Goal: Information Seeking & Learning: Learn about a topic

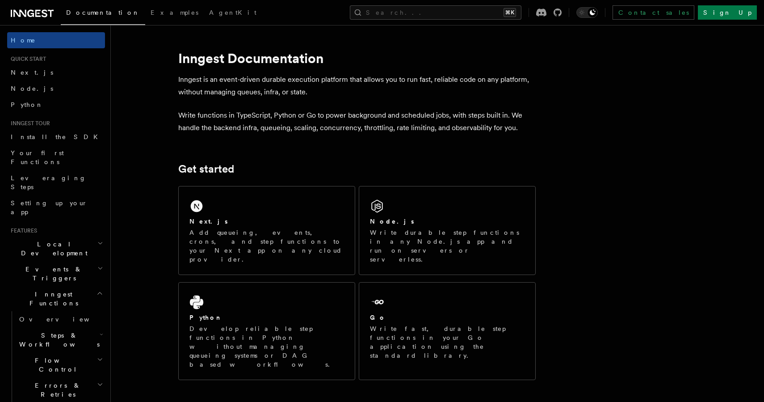
scroll to position [12, 0]
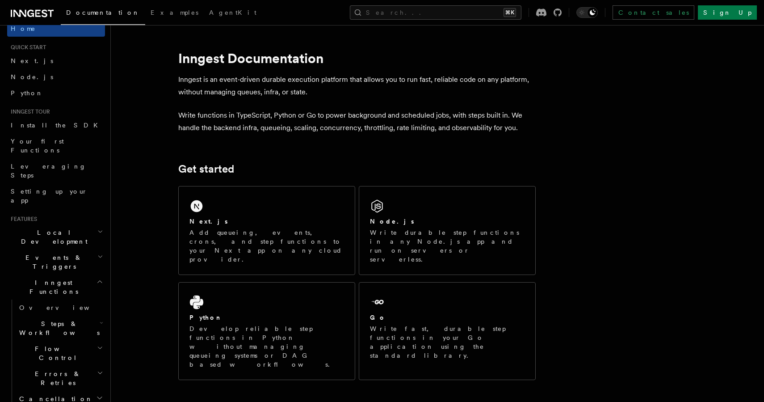
click at [59, 253] on span "Events & Triggers" at bounding box center [52, 262] width 90 height 18
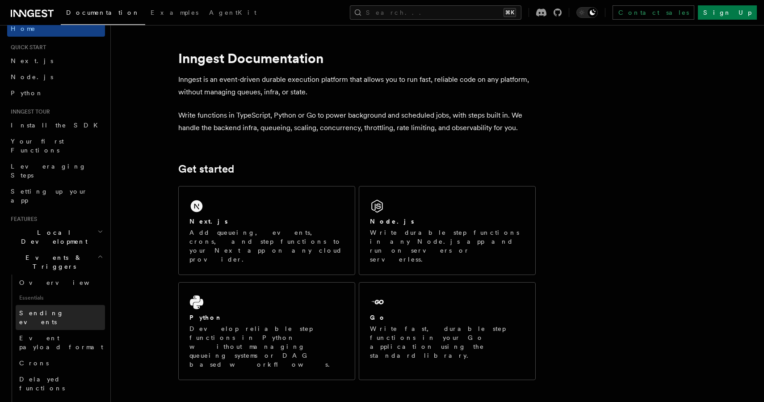
click at [48, 305] on link "Sending events" at bounding box center [60, 317] width 89 height 25
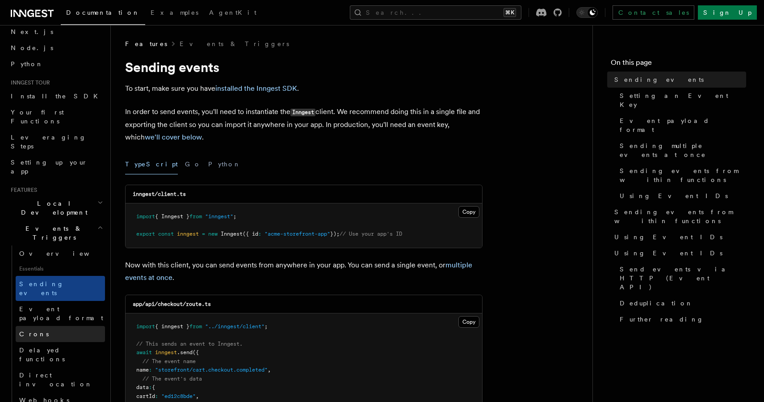
scroll to position [42, 0]
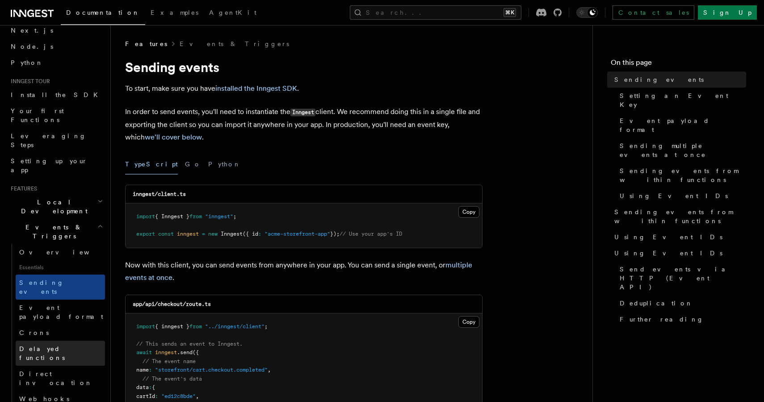
click at [52, 344] on span "Delayed functions" at bounding box center [62, 353] width 86 height 18
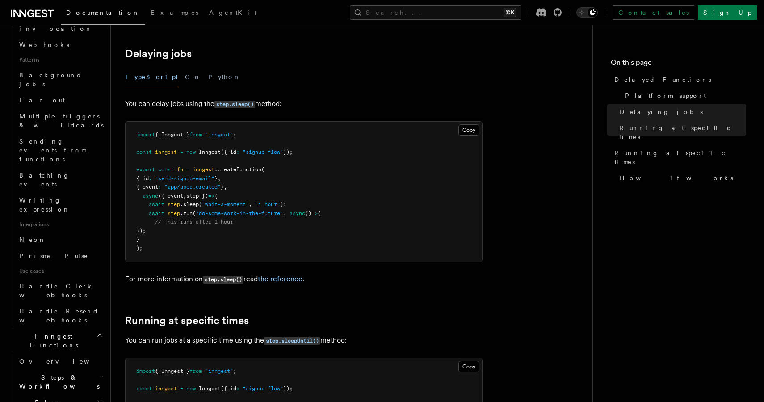
scroll to position [397, 0]
click at [68, 371] on span "Steps & Workflows" at bounding box center [58, 380] width 84 height 18
click at [447, 99] on article "Features Events & Triggers Delayed Functions You can easily enqueue jobs in the…" at bounding box center [351, 325] width 453 height 1156
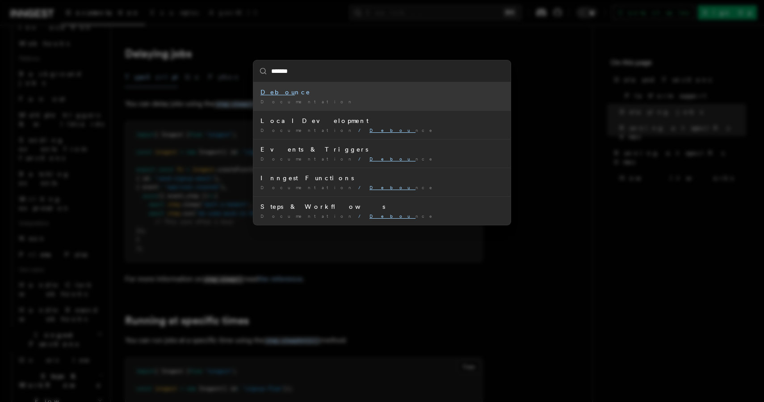
type input "********"
click at [421, 105] on li "Debounce Documentation /" at bounding box center [381, 96] width 257 height 28
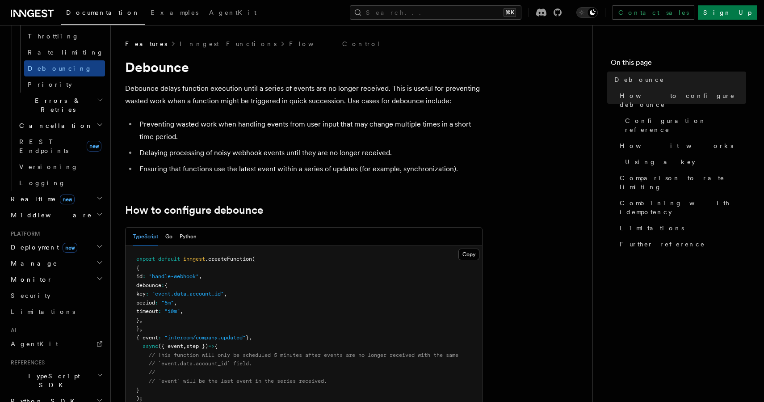
click at [346, 82] on p "Debounce delays function execution until a series of events are no longer recei…" at bounding box center [303, 94] width 357 height 25
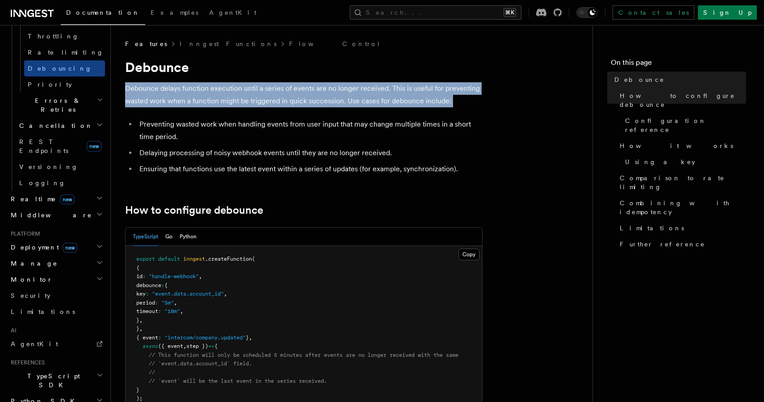
click at [346, 82] on p "Debounce delays function execution until a series of events are no longer recei…" at bounding box center [303, 94] width 357 height 25
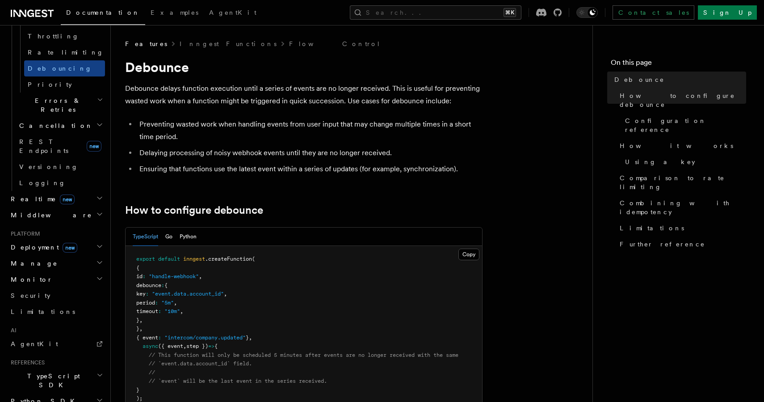
click at [284, 97] on p "Debounce delays function execution until a series of events are no longer recei…" at bounding box center [303, 94] width 357 height 25
click at [244, 100] on p "Debounce delays function execution until a series of events are no longer recei…" at bounding box center [303, 94] width 357 height 25
drag, startPoint x: 244, startPoint y: 100, endPoint x: 375, endPoint y: 101, distance: 130.5
click at [375, 101] on p "Debounce delays function execution until a series of events are no longer recei…" at bounding box center [303, 94] width 357 height 25
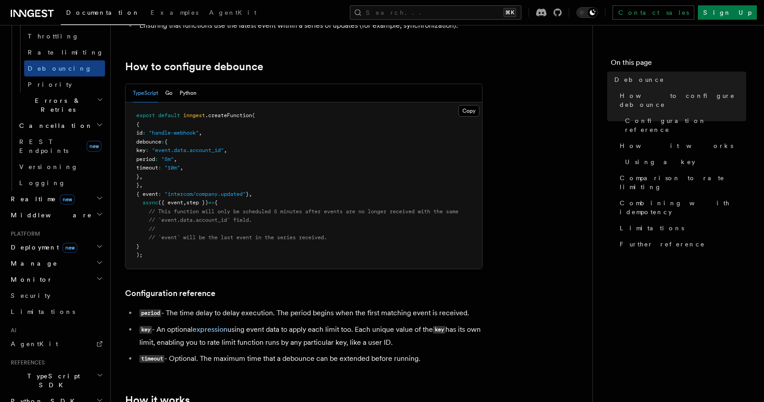
scroll to position [145, 0]
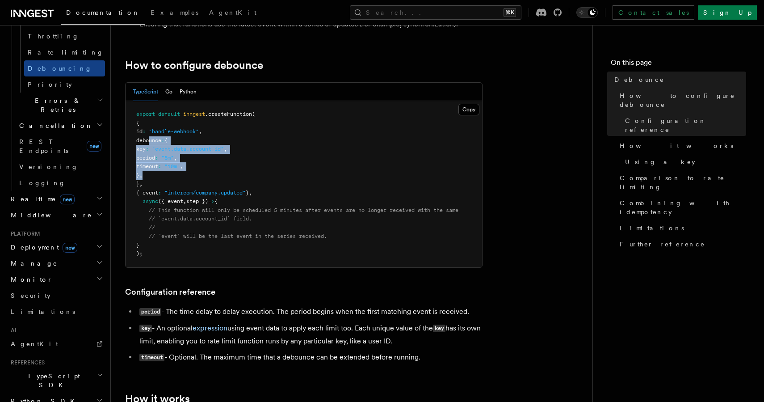
drag, startPoint x: 148, startPoint y: 140, endPoint x: 179, endPoint y: 174, distance: 45.9
click at [179, 174] on pre "export default inngest .createFunction ( { id : "handle-webhook" , debounce : {…" at bounding box center [304, 184] width 357 height 166
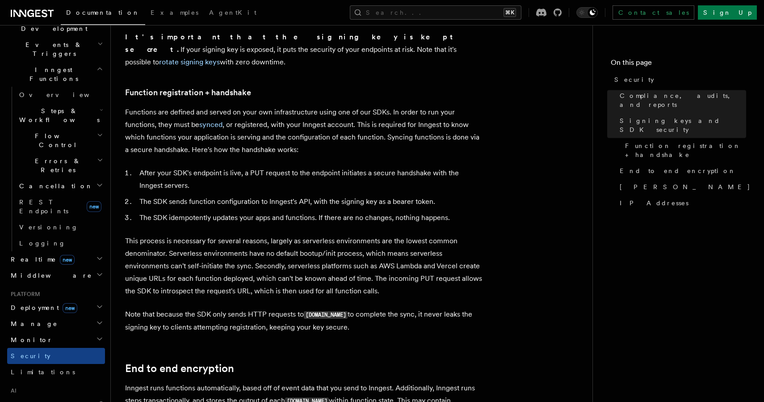
scroll to position [387, 0]
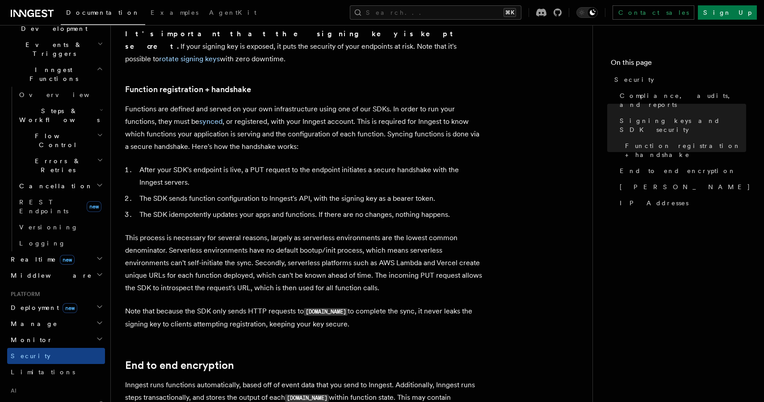
click at [234, 103] on p "Functions are defined and served on your own infrastructure using one of our SD…" at bounding box center [303, 128] width 357 height 50
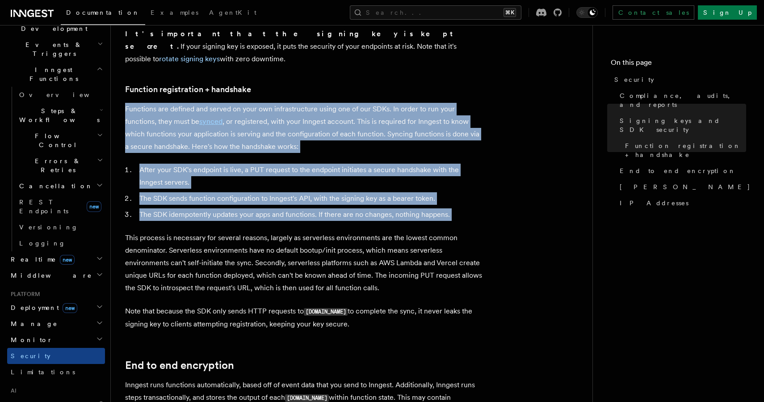
drag, startPoint x: 234, startPoint y: 97, endPoint x: 246, endPoint y: 194, distance: 97.8
click at [246, 194] on ol "After your SDK's endpoint is live, a PUT request to the endpoint initiates a se…" at bounding box center [303, 192] width 357 height 57
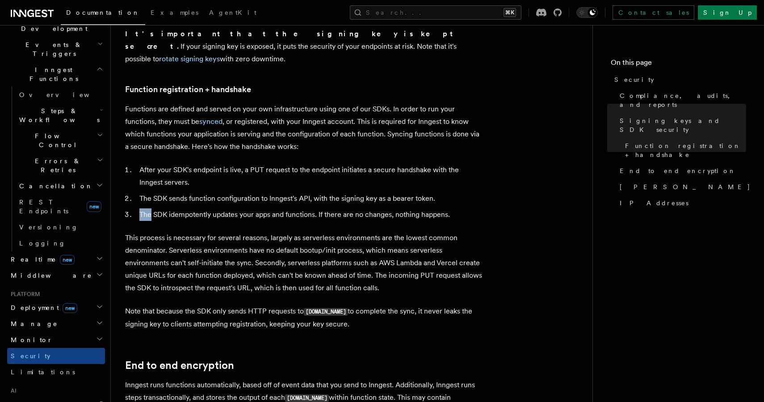
click at [246, 194] on ol "After your SDK's endpoint is live, a PUT request to the endpoint initiates a se…" at bounding box center [303, 192] width 357 height 57
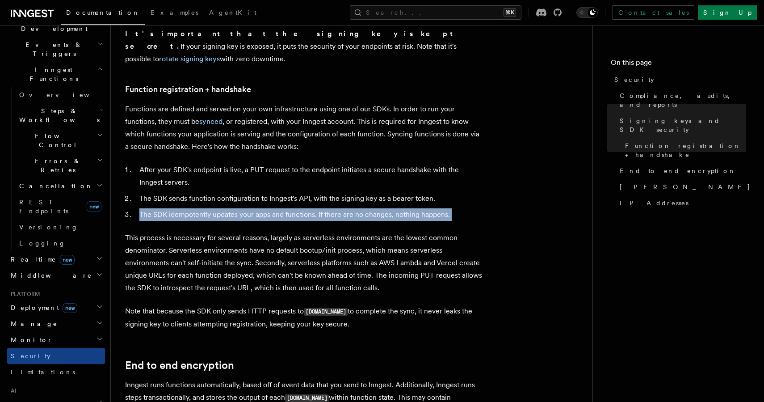
click at [246, 194] on ol "After your SDK's endpoint is live, a PUT request to the endpoint initiates a se…" at bounding box center [303, 192] width 357 height 57
